Goal: Task Accomplishment & Management: Use online tool/utility

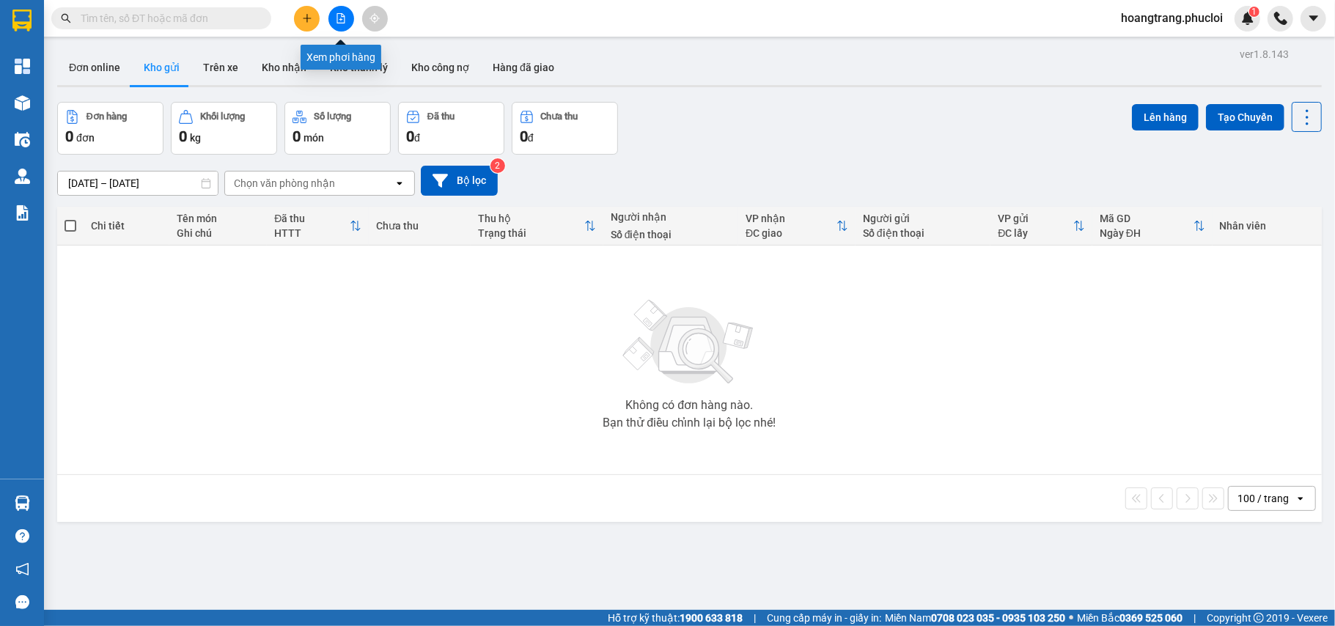
click at [339, 23] on button at bounding box center [341, 19] width 26 height 26
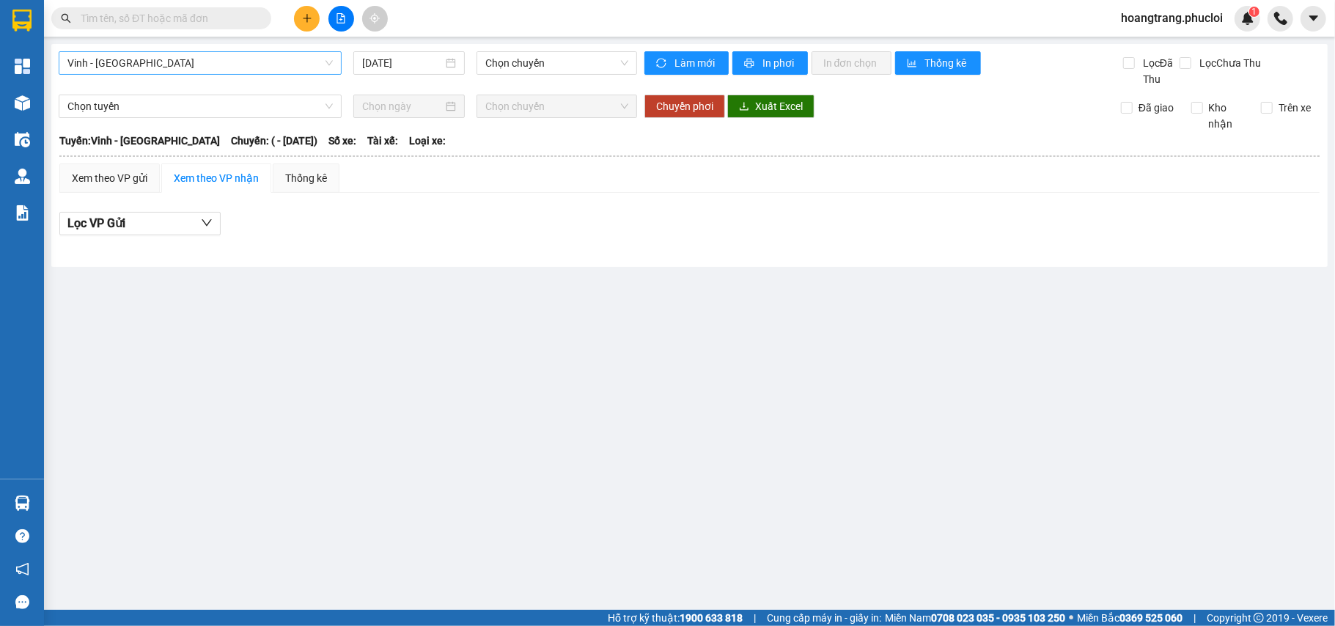
click at [201, 69] on span "Vinh - [GEOGRAPHIC_DATA]" at bounding box center [199, 63] width 265 height 22
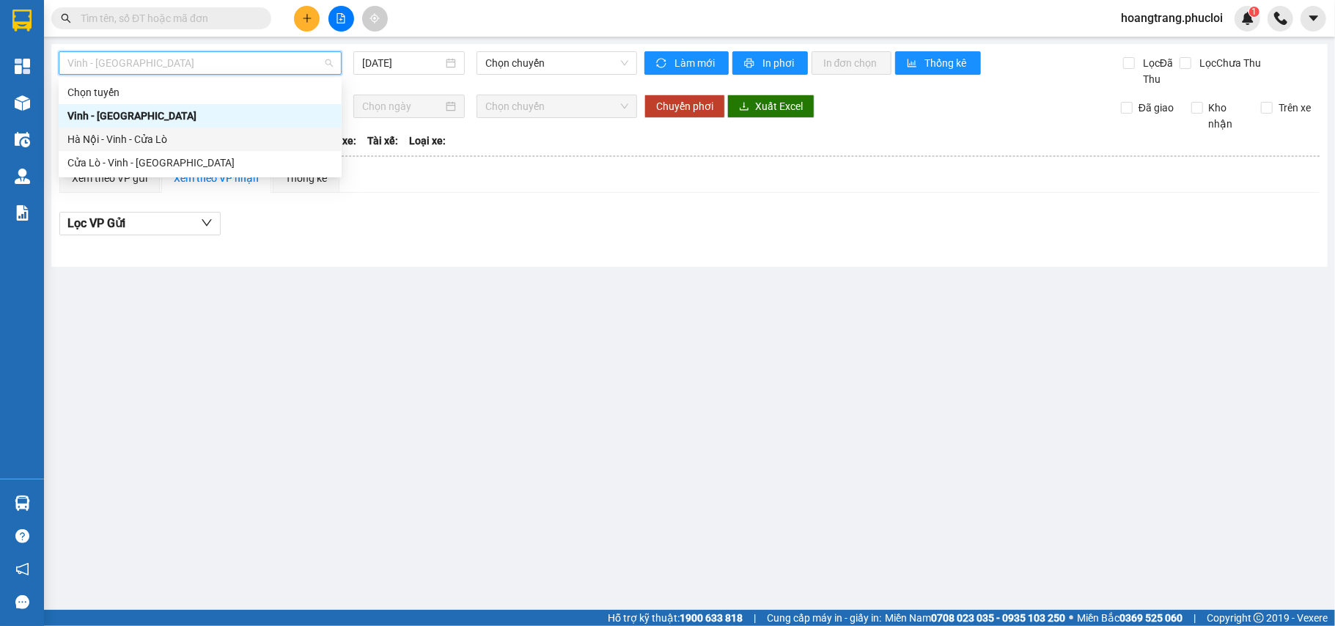
click at [98, 141] on div "Hà Nội - Vinh - Cửa Lò" at bounding box center [199, 139] width 265 height 16
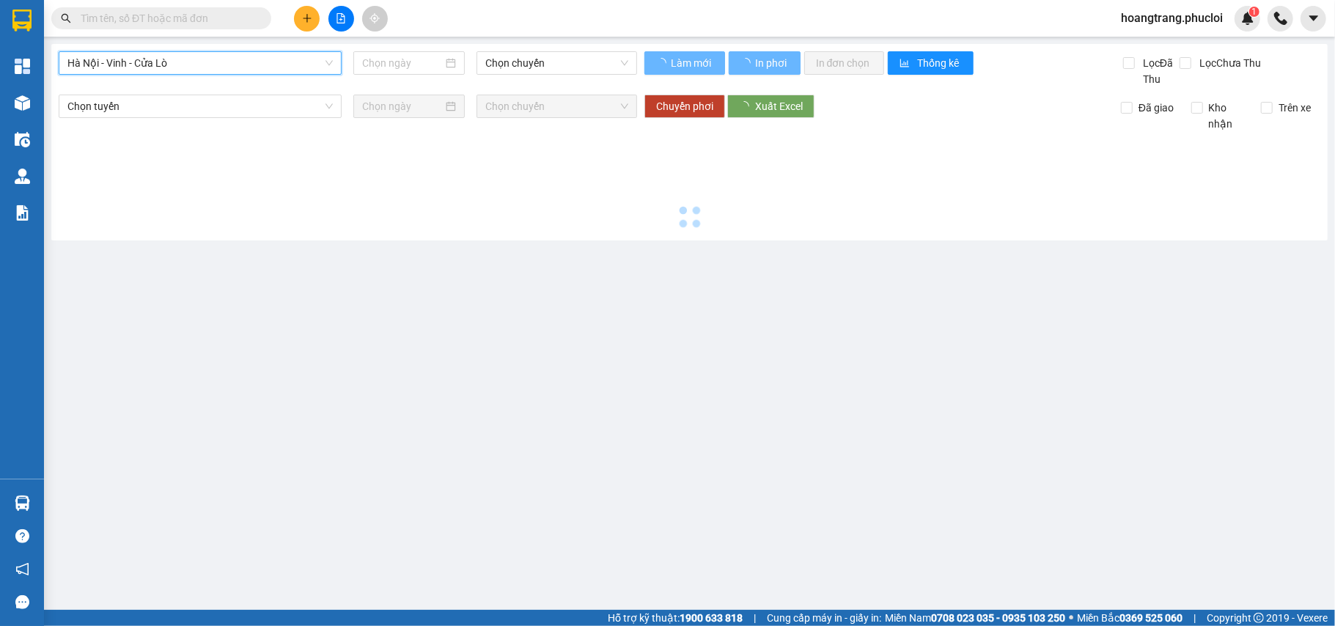
type input "[DATE]"
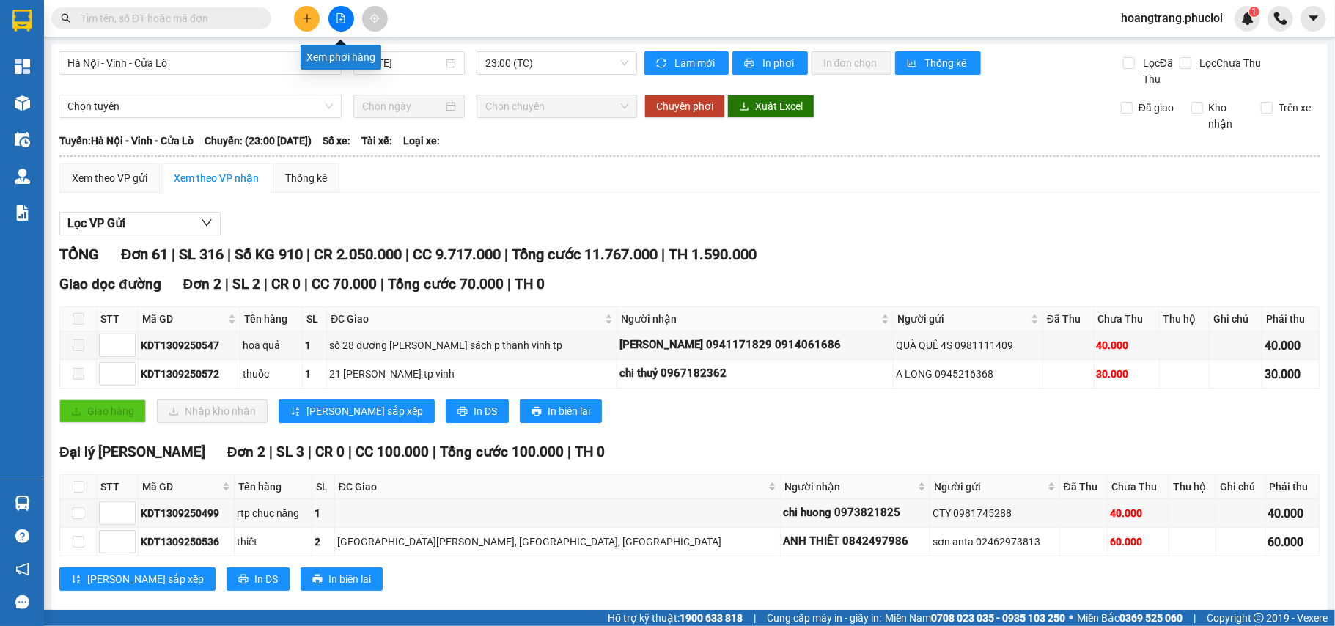
click at [344, 15] on icon "file-add" at bounding box center [341, 18] width 10 height 10
click at [312, 23] on button at bounding box center [307, 19] width 26 height 26
